Goal: Entertainment & Leisure: Consume media (video, audio)

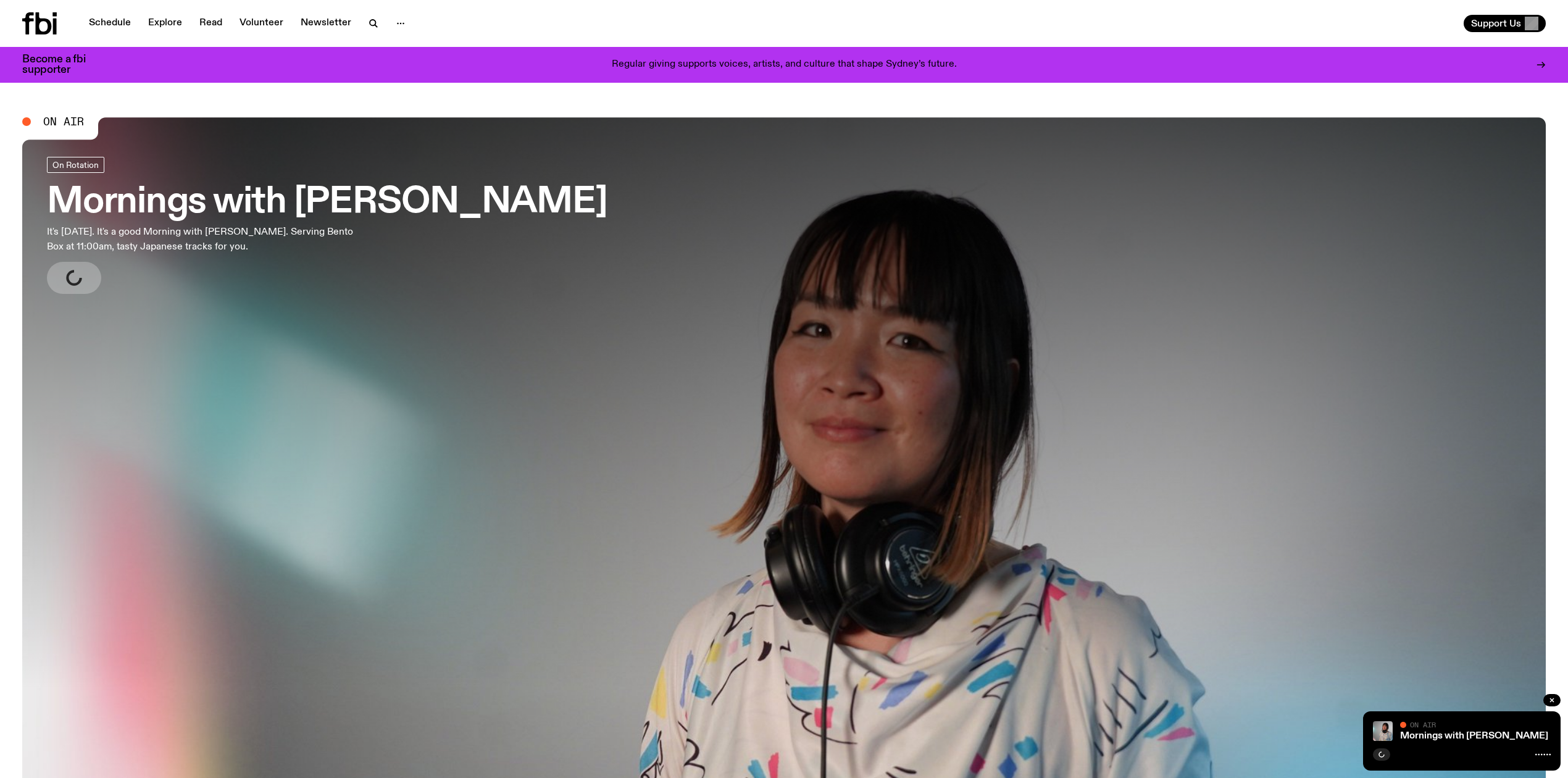
click at [107, 20] on link "Schedule" at bounding box center [110, 23] width 56 height 17
click at [62, 121] on span "On Air" at bounding box center [64, 122] width 41 height 11
click at [1422, 729] on span "On Air" at bounding box center [1423, 725] width 26 height 8
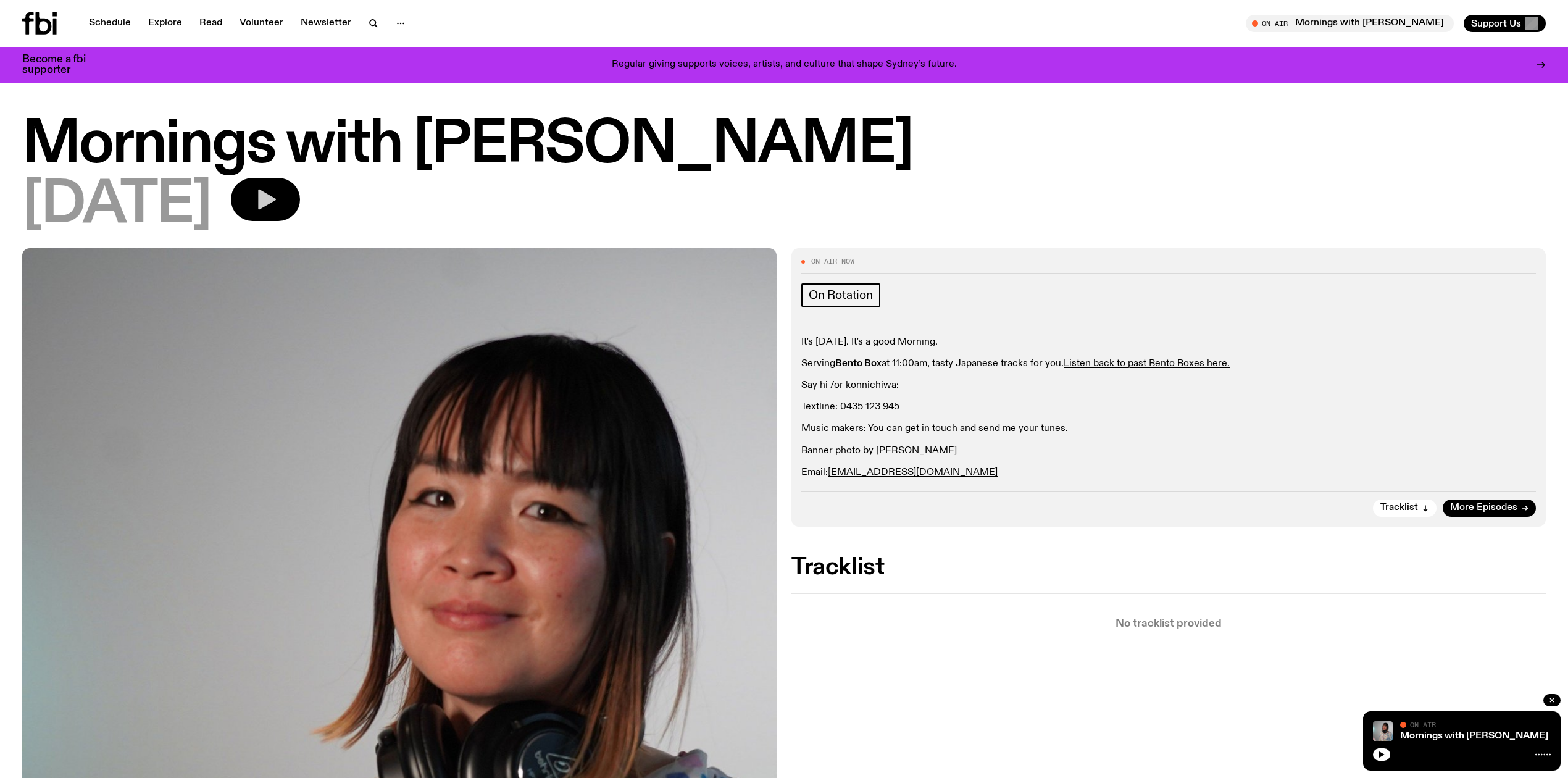
click at [276, 206] on icon "button" at bounding box center [267, 199] width 18 height 20
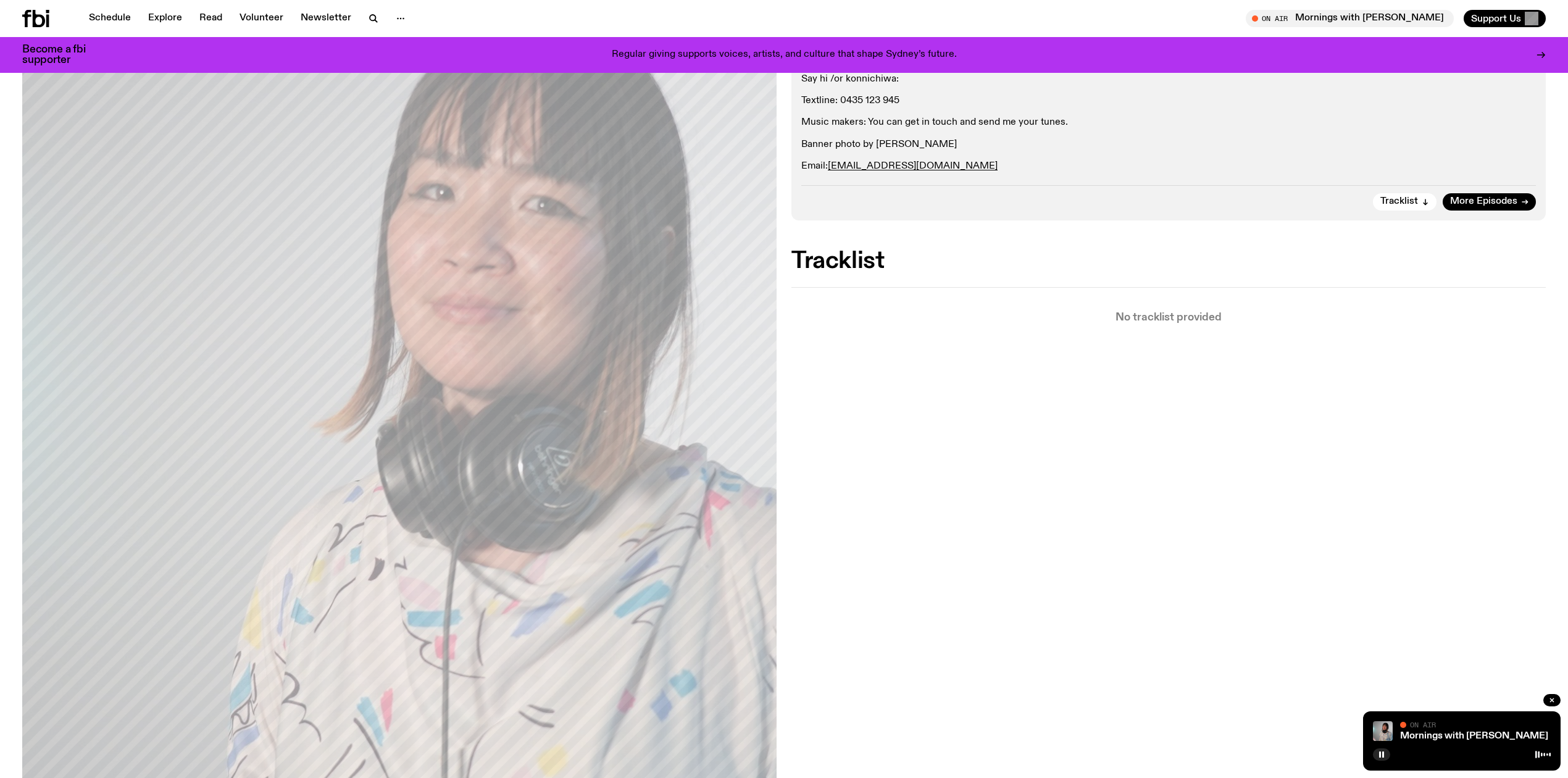
scroll to position [238, 0]
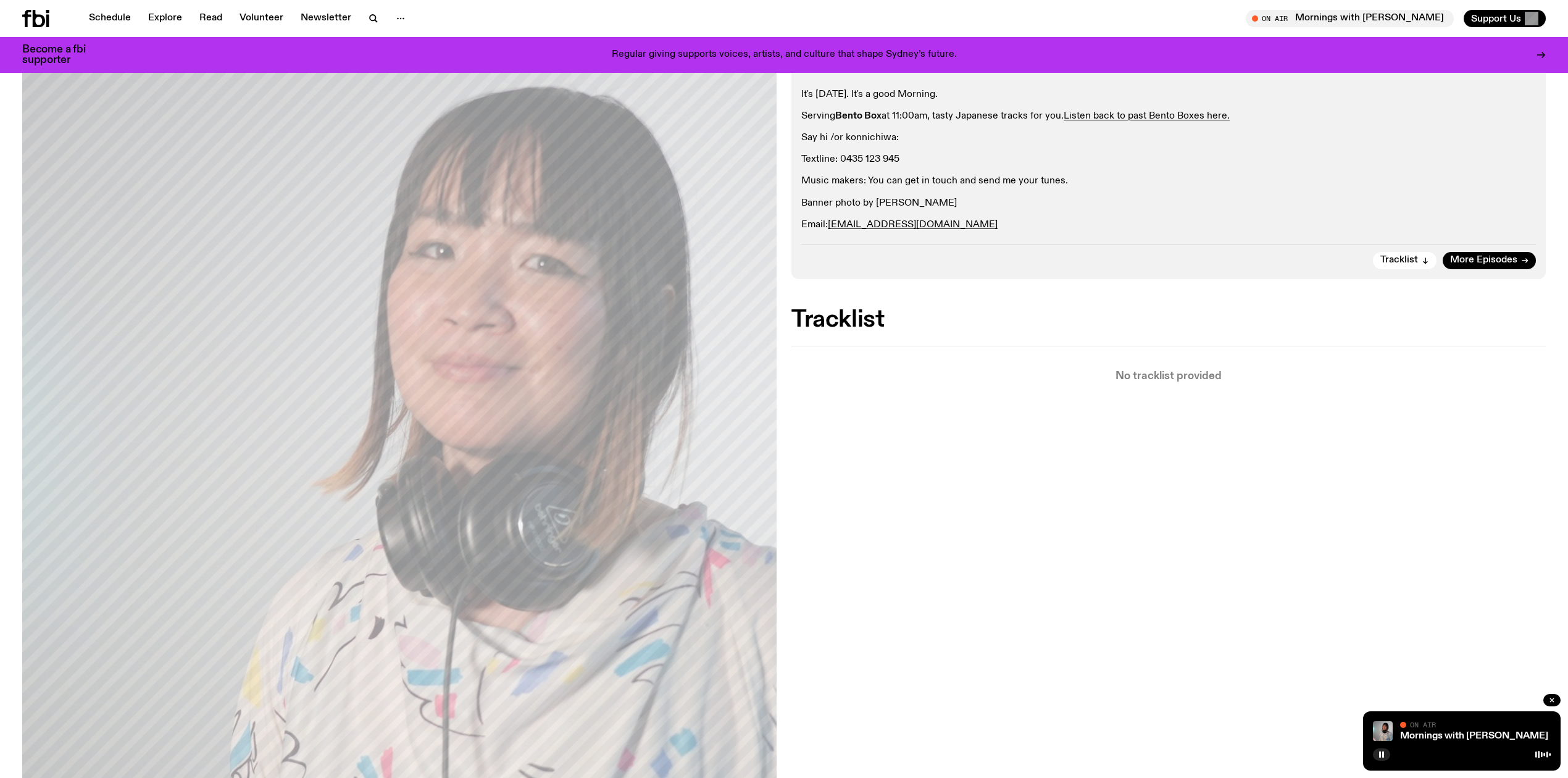
click at [1383, 755] on rect "button" at bounding box center [1383, 755] width 2 height 6
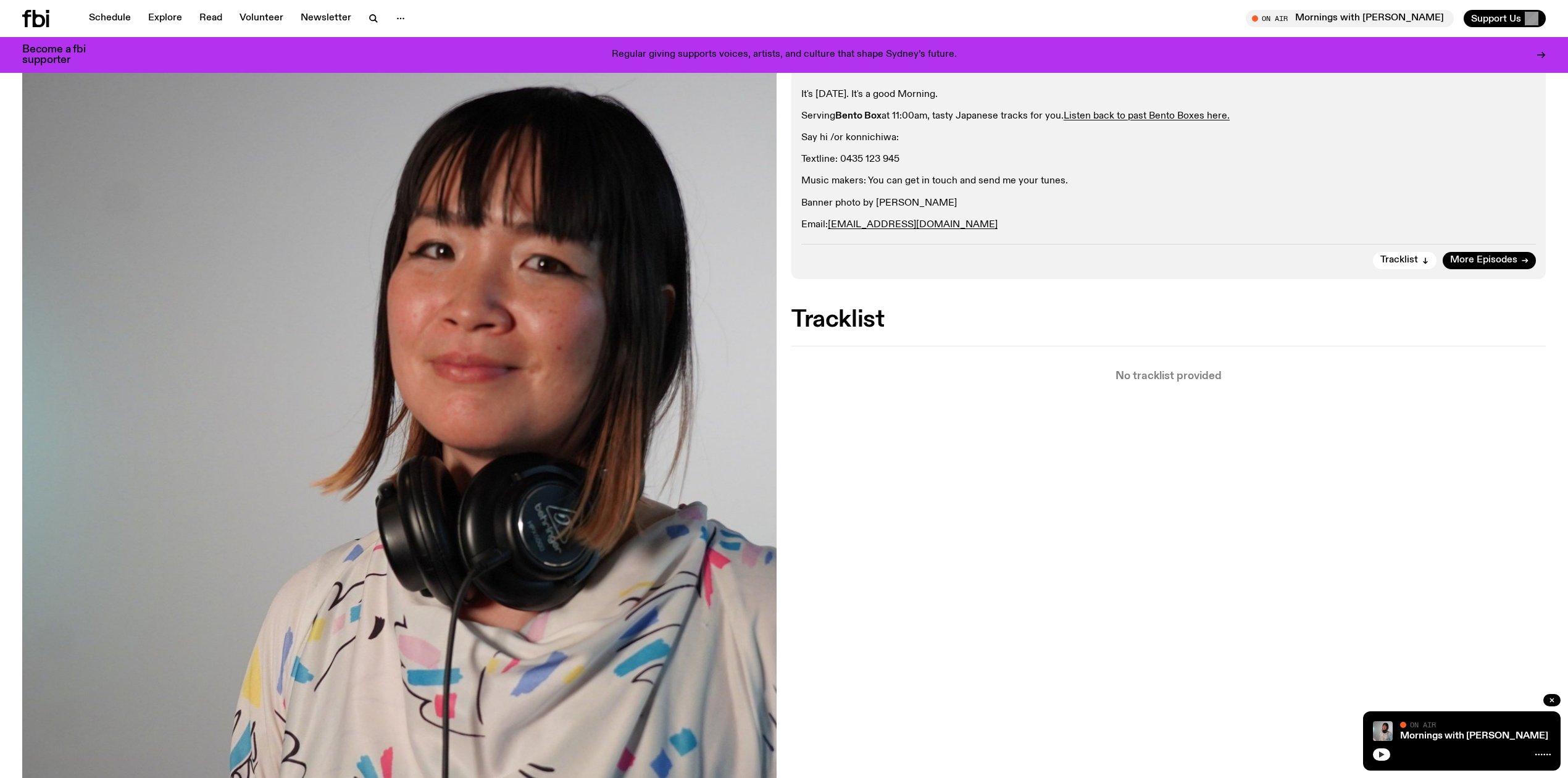
drag, startPoint x: 1385, startPoint y: 757, endPoint x: 1579, endPoint y: 427, distance: 382.8
click at [1385, 755] on button "button" at bounding box center [1381, 754] width 17 height 12
